Goal: Check status: Check status

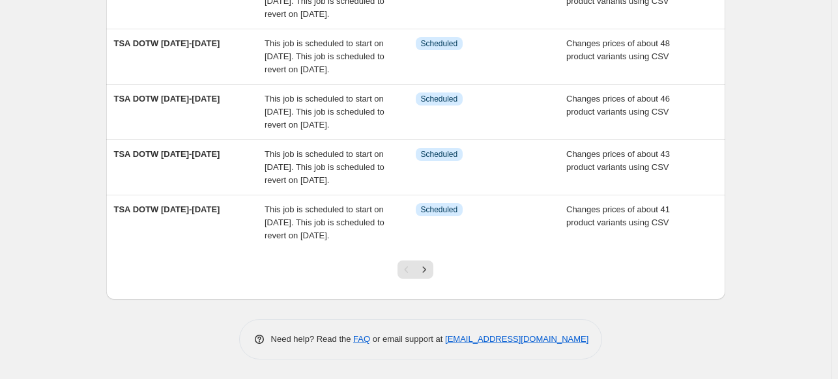
scroll to position [498, 0]
click at [428, 271] on icon "Next" at bounding box center [424, 269] width 13 height 13
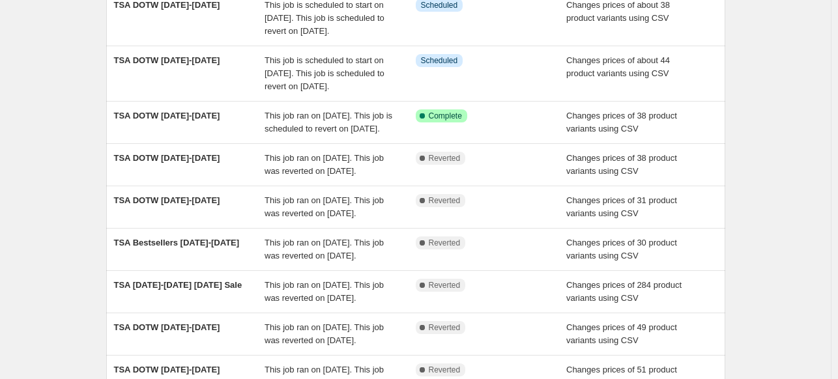
scroll to position [130, 0]
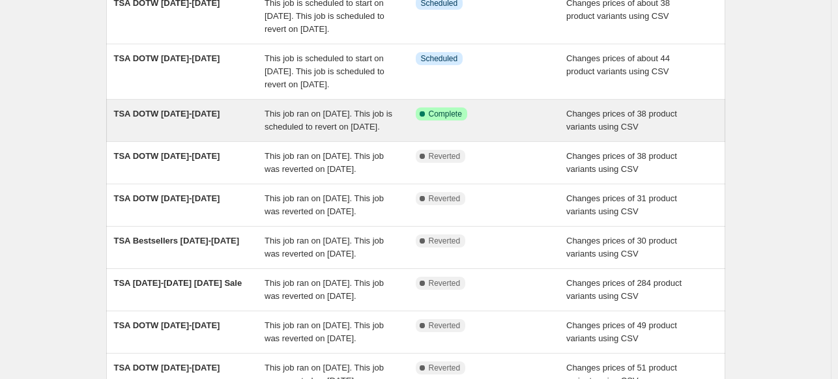
click at [329, 132] on span "This job ran on [DATE]. This job is scheduled to revert on [DATE]." at bounding box center [329, 120] width 128 height 23
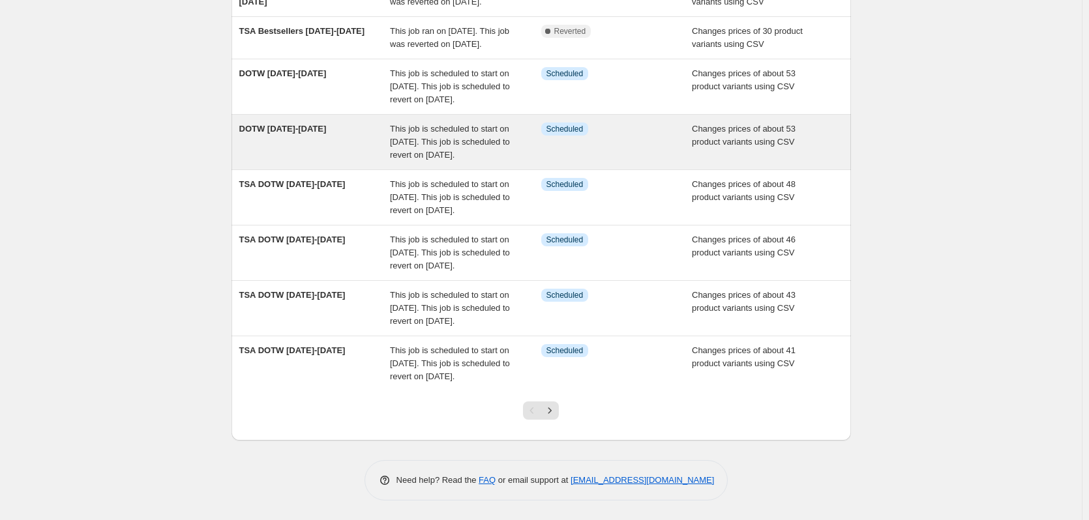
scroll to position [326, 0]
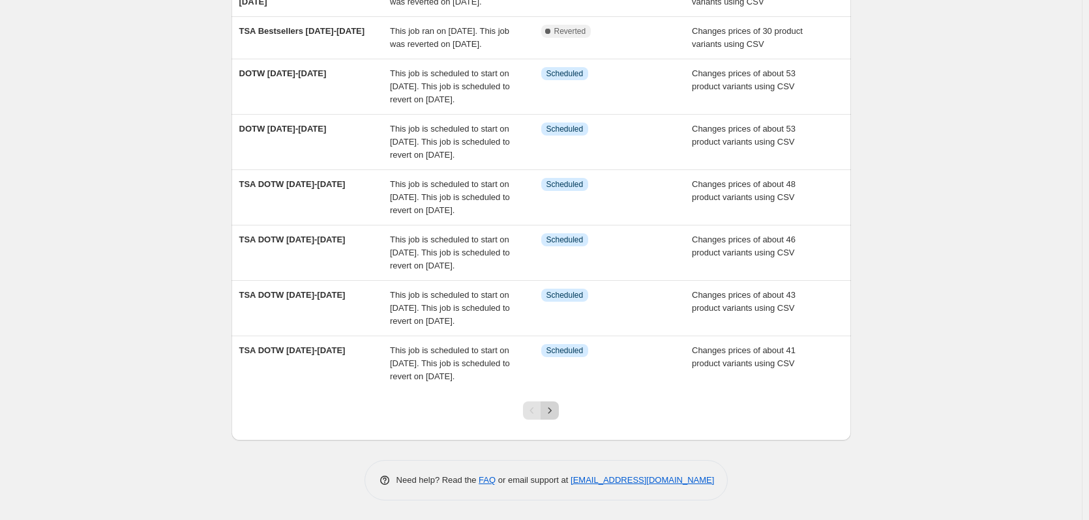
click at [551, 379] on button "Next" at bounding box center [549, 411] width 18 height 18
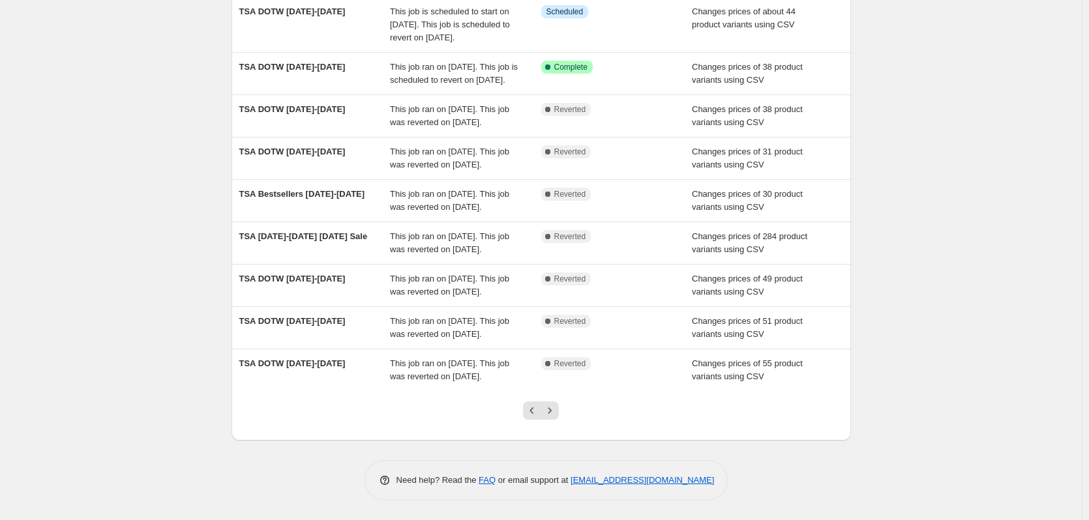
scroll to position [0, 0]
